Goal: Task Accomplishment & Management: Complete application form

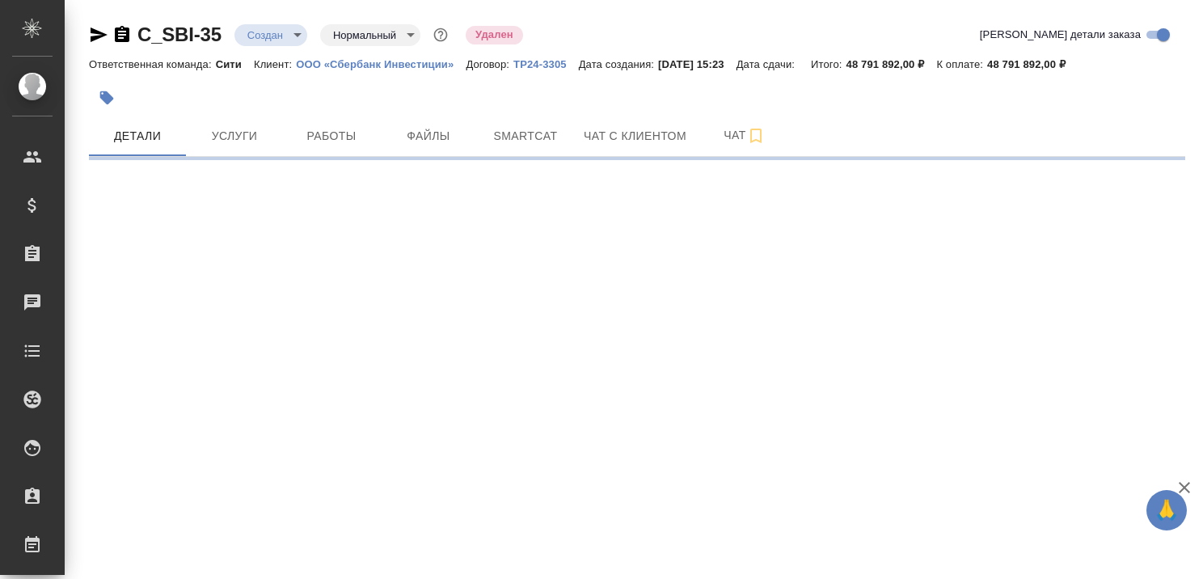
select select "RU"
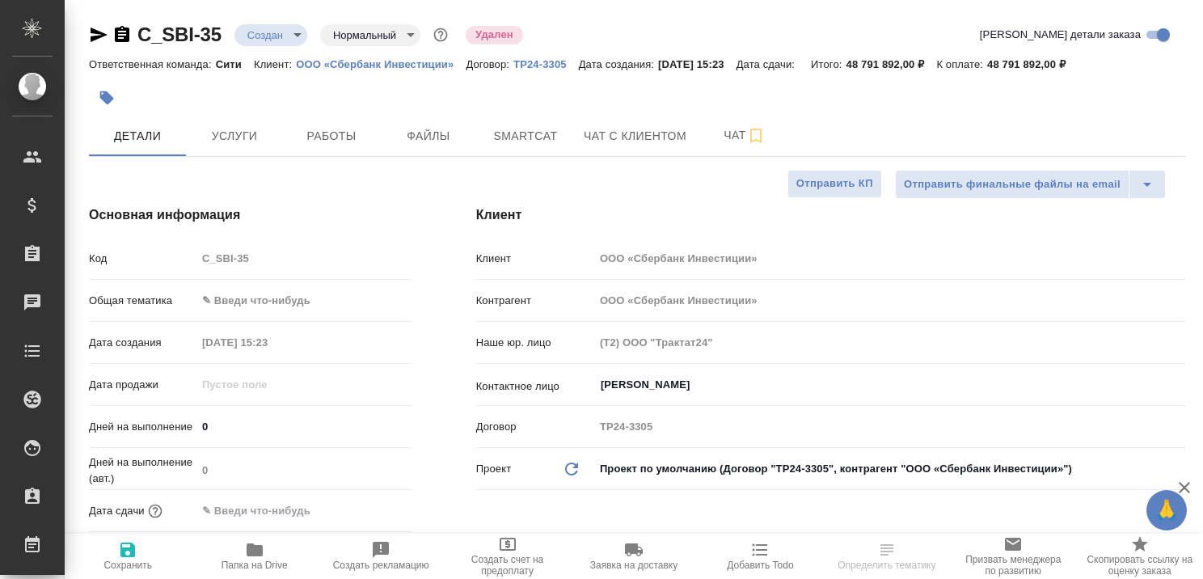
type textarea "x"
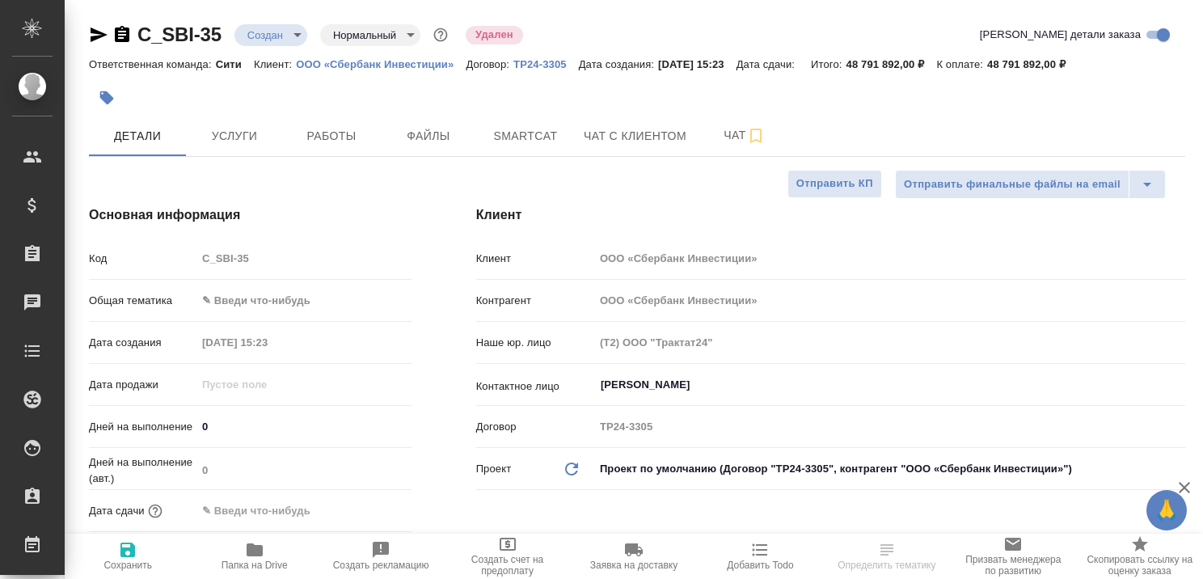
type textarea "x"
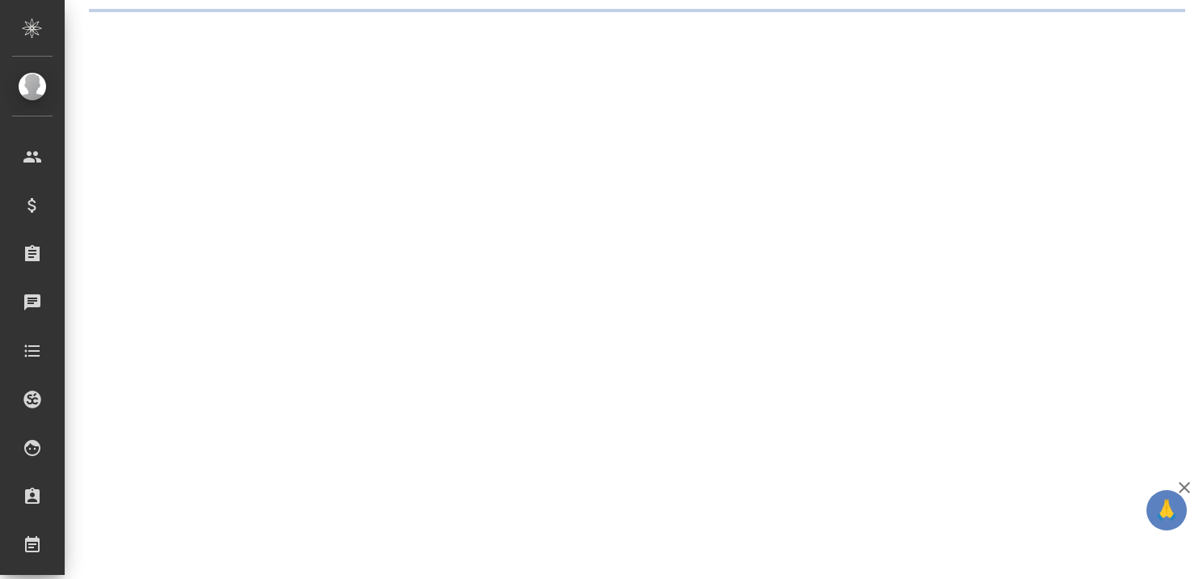
select select "RU"
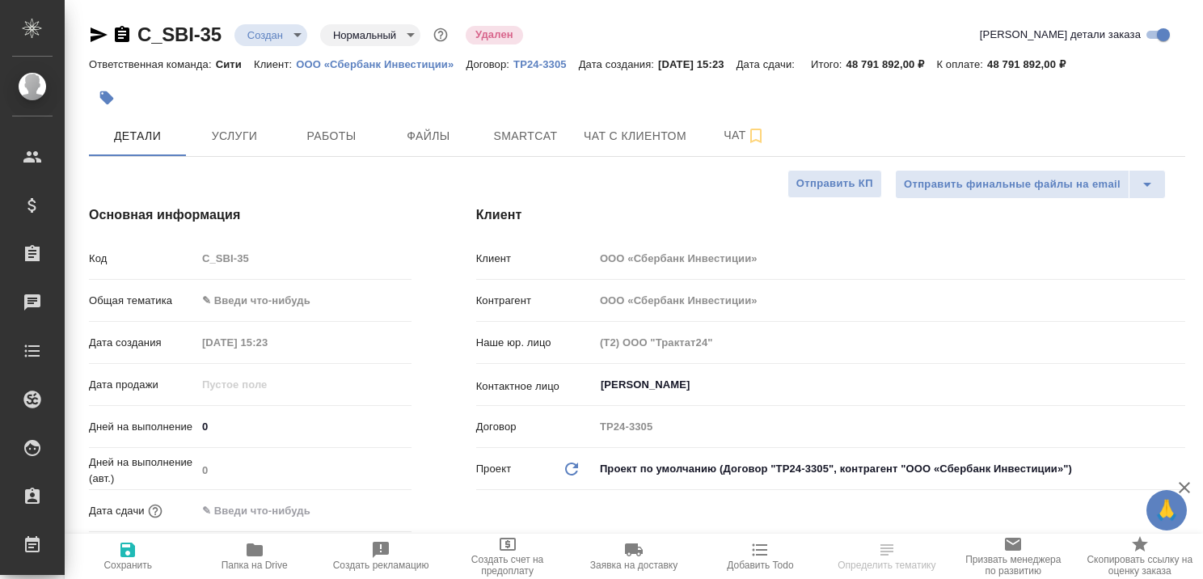
type textarea "x"
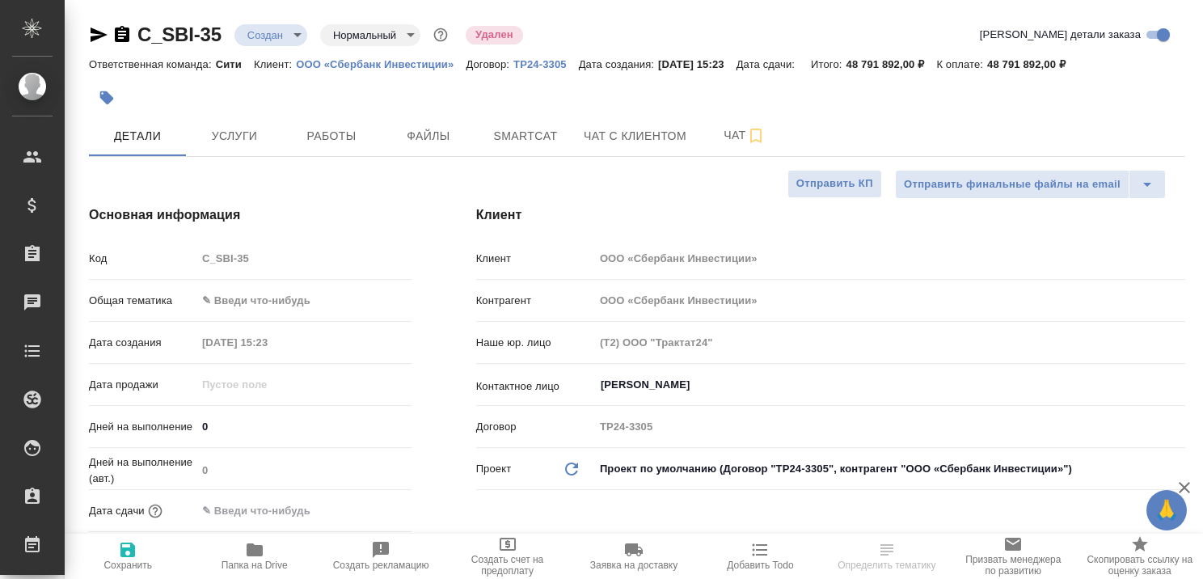
type textarea "x"
click at [1190, 482] on icon "button" at bounding box center [1184, 487] width 19 height 19
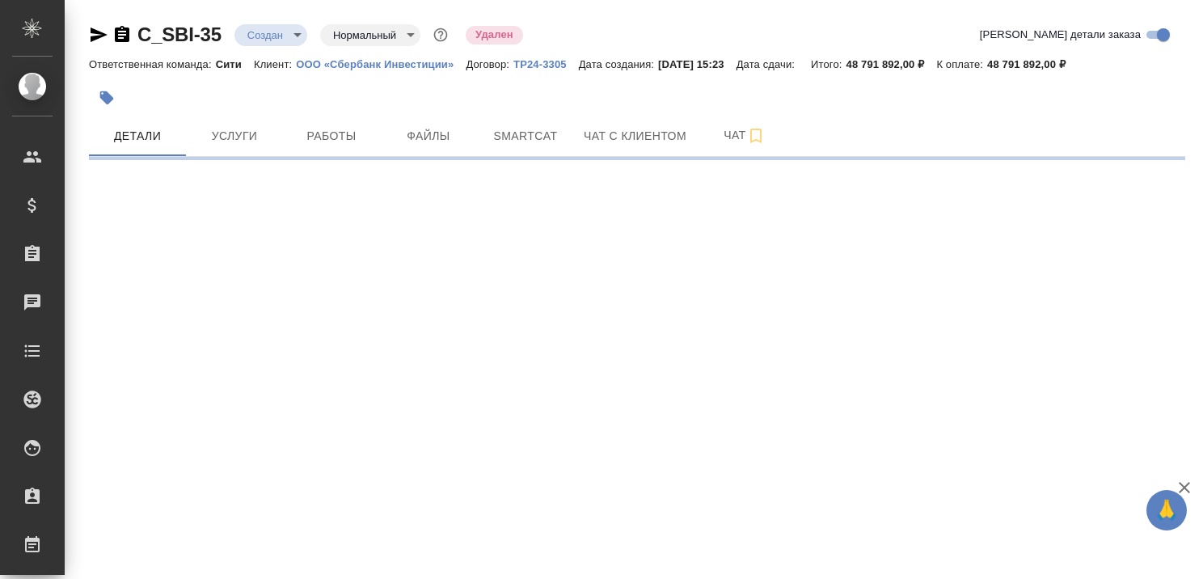
select select "RU"
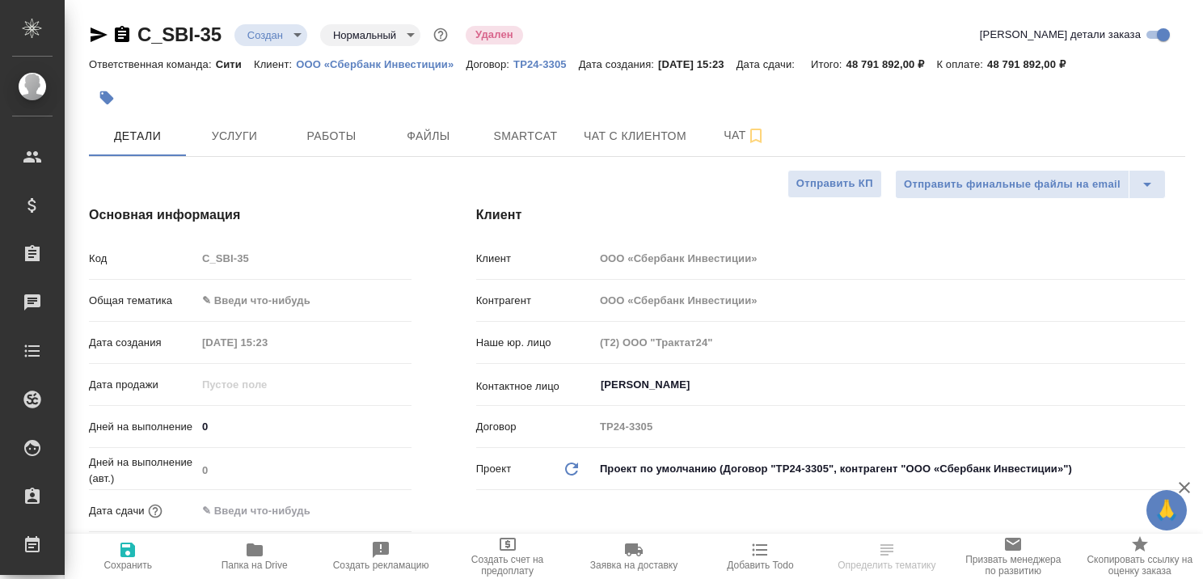
type textarea "x"
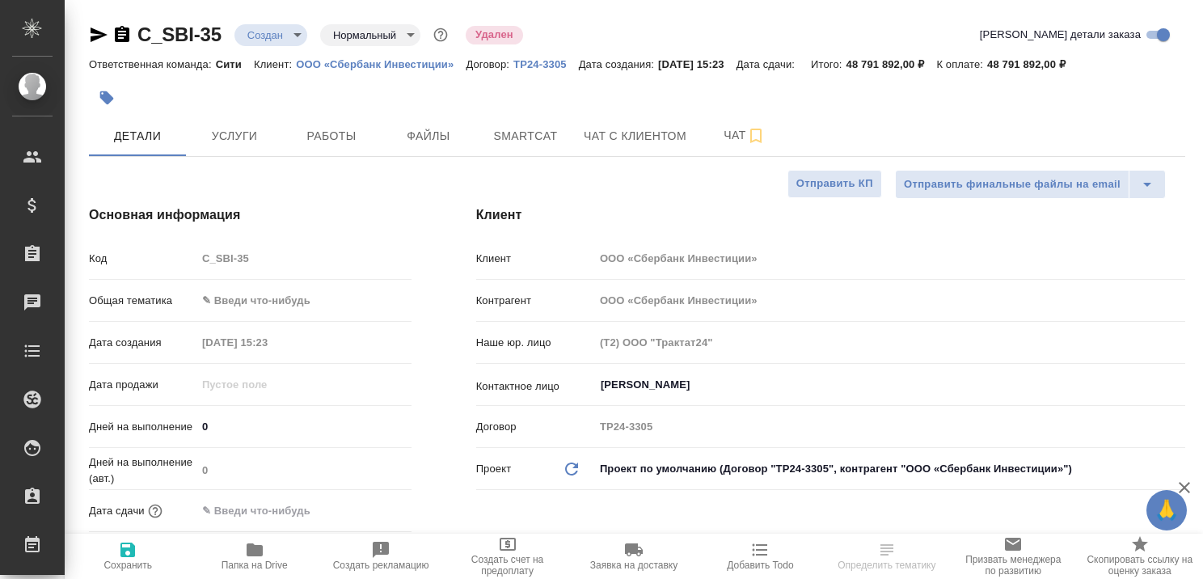
type textarea "x"
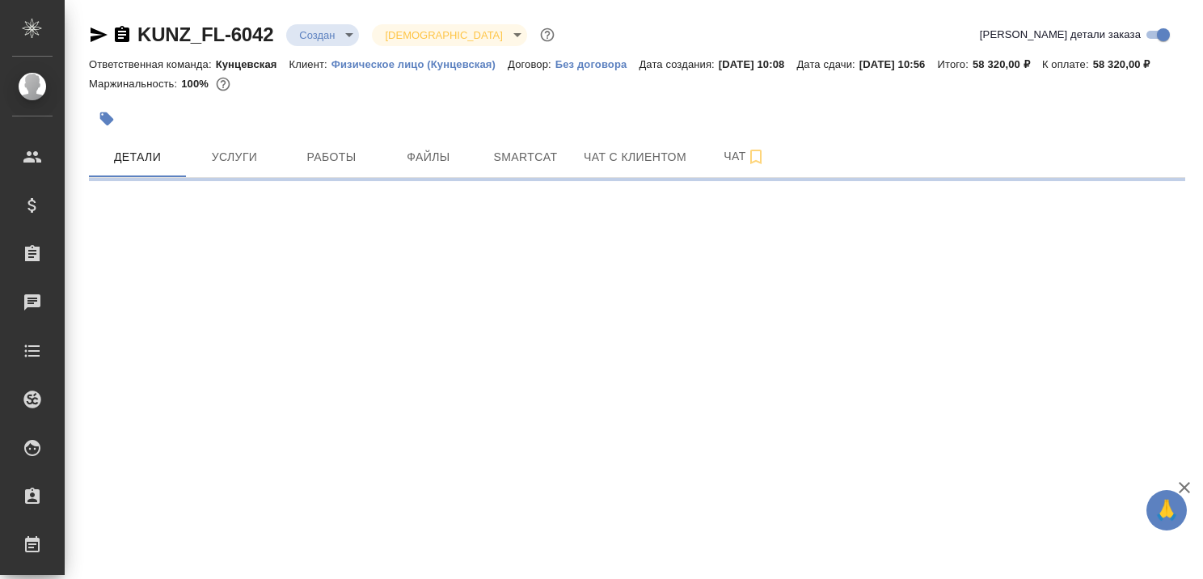
select select "RU"
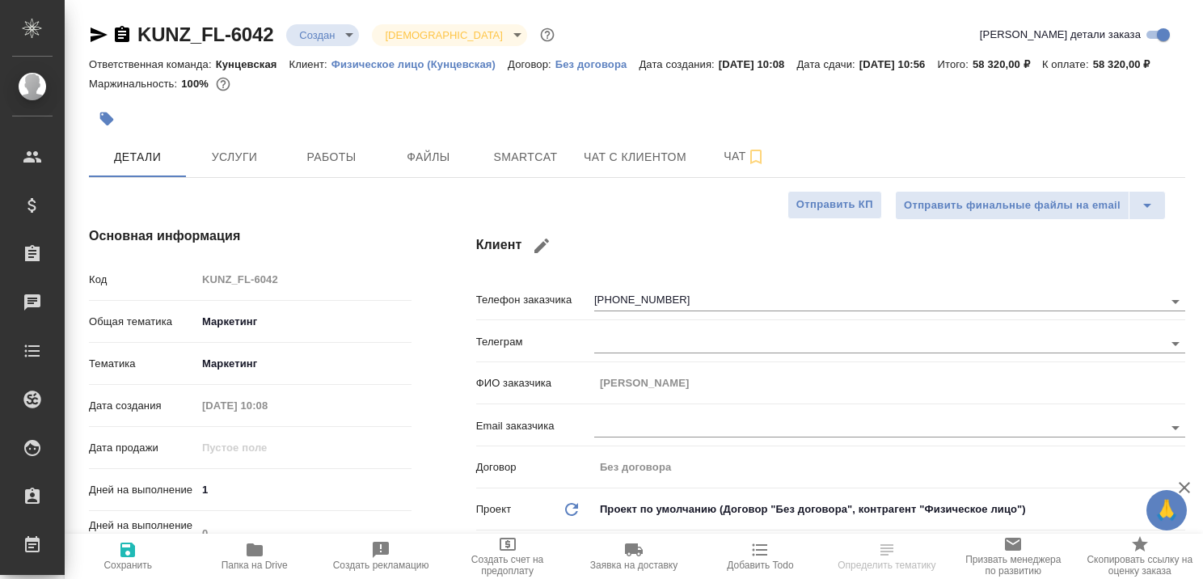
type textarea "x"
click at [606, 167] on span "Чат с клиентом" at bounding box center [635, 157] width 103 height 20
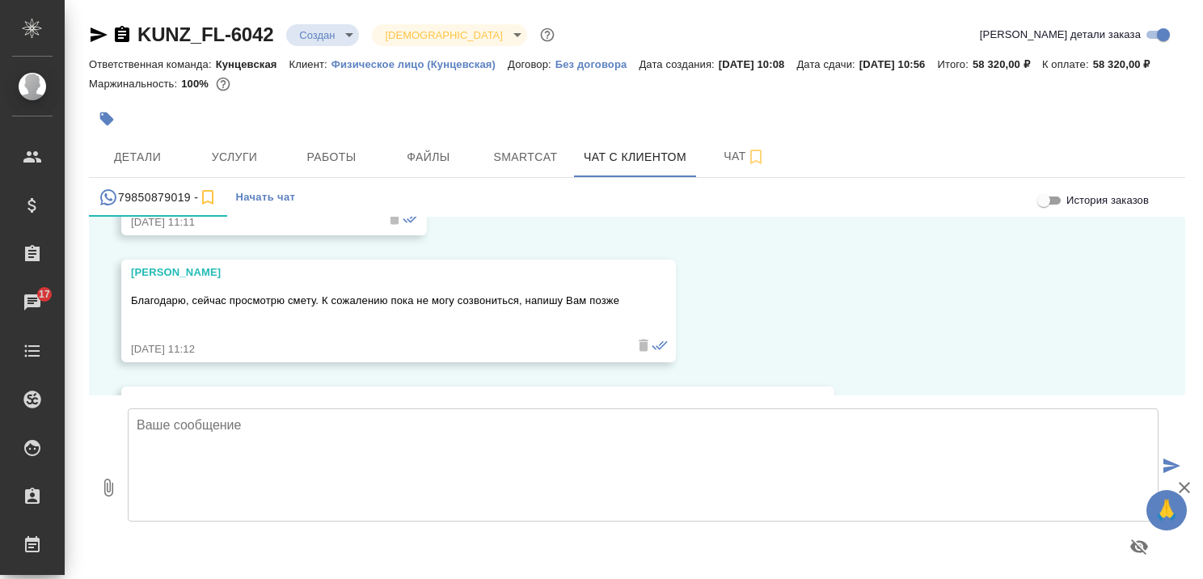
scroll to position [2952, 0]
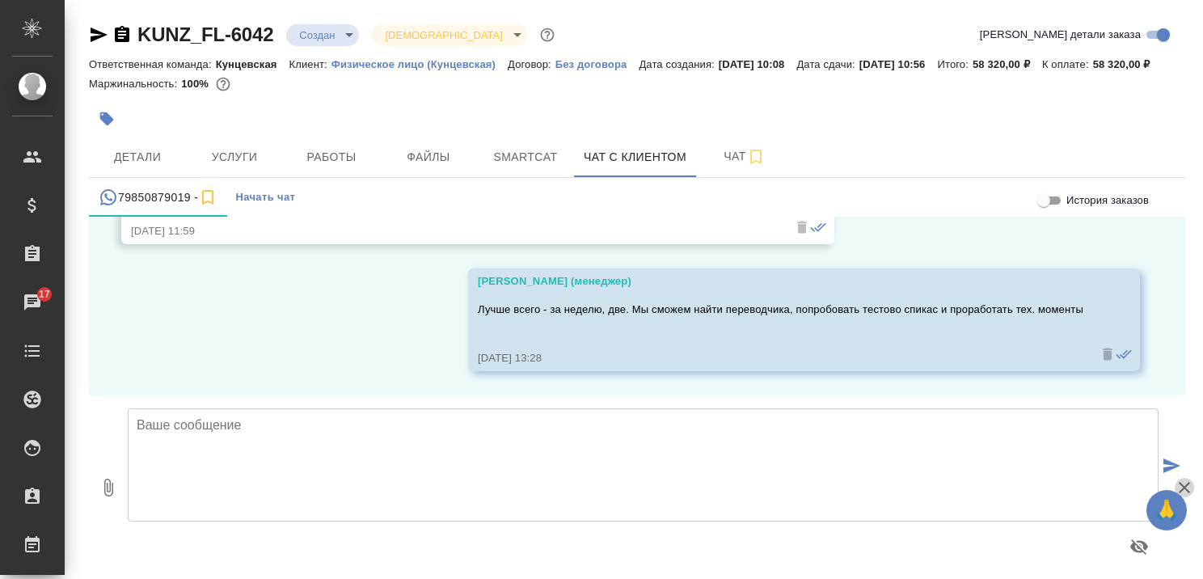
click at [1183, 484] on icon "button" at bounding box center [1184, 487] width 19 height 19
